Goal: Task Accomplishment & Management: Complete application form

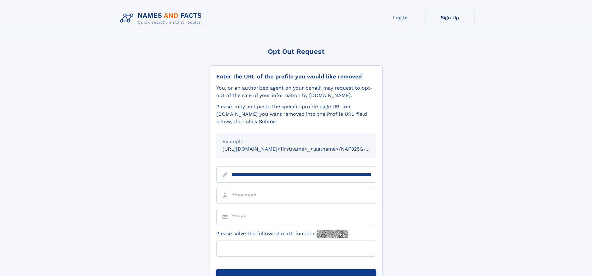
scroll to position [0, 79]
type input "**********"
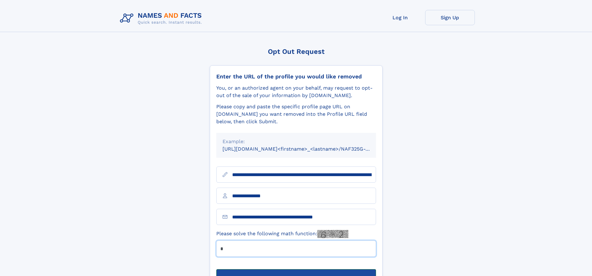
type input "*"
click at [296, 269] on button "Submit Opt Out Request" at bounding box center [296, 279] width 160 height 20
